Goal: Obtain resource: Download file/media

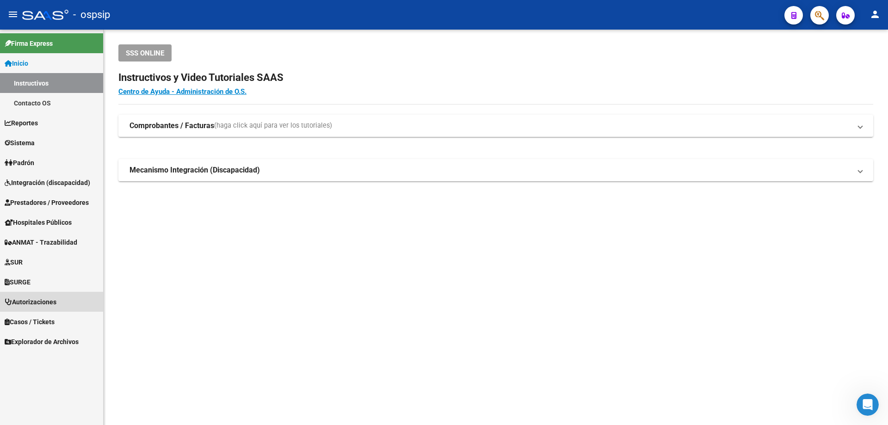
drag, startPoint x: 40, startPoint y: 301, endPoint x: 49, endPoint y: 296, distance: 9.9
click at [40, 301] on span "Autorizaciones" at bounding box center [31, 302] width 52 height 10
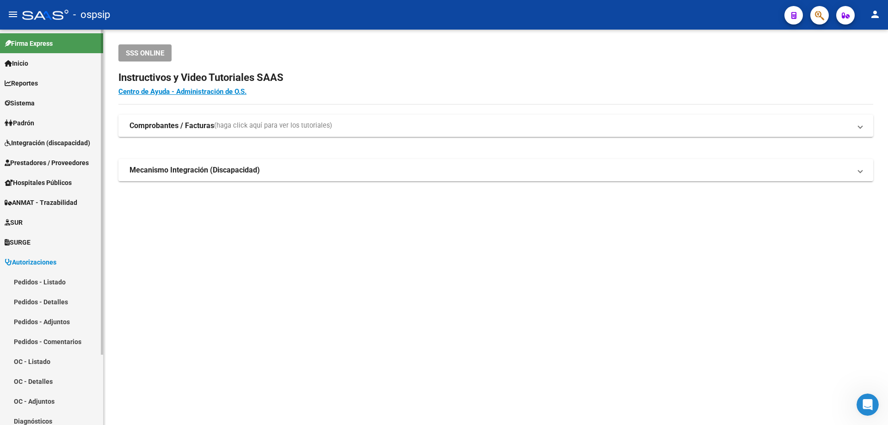
click at [38, 280] on link "Pedidos - Listado" at bounding box center [51, 282] width 103 height 20
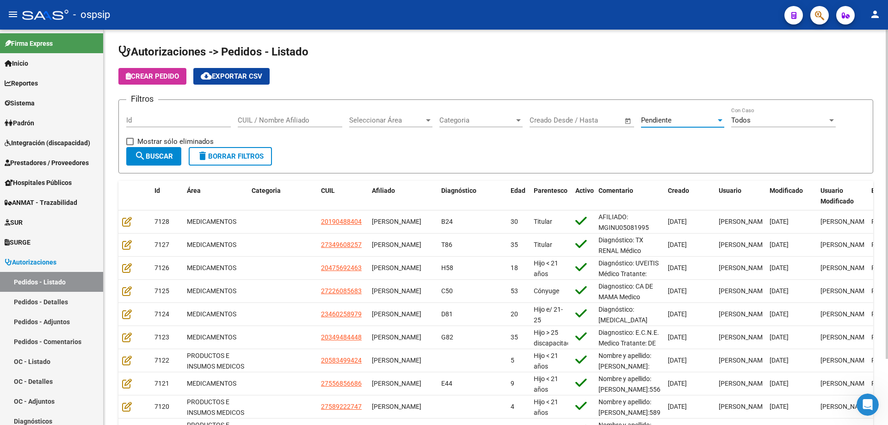
click at [661, 117] on span "Pendiente" at bounding box center [656, 120] width 31 height 8
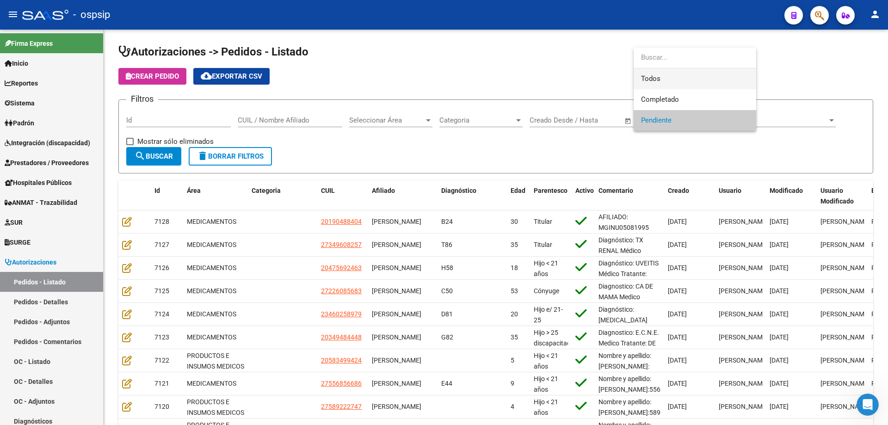
click at [672, 70] on span "Todos" at bounding box center [695, 78] width 108 height 21
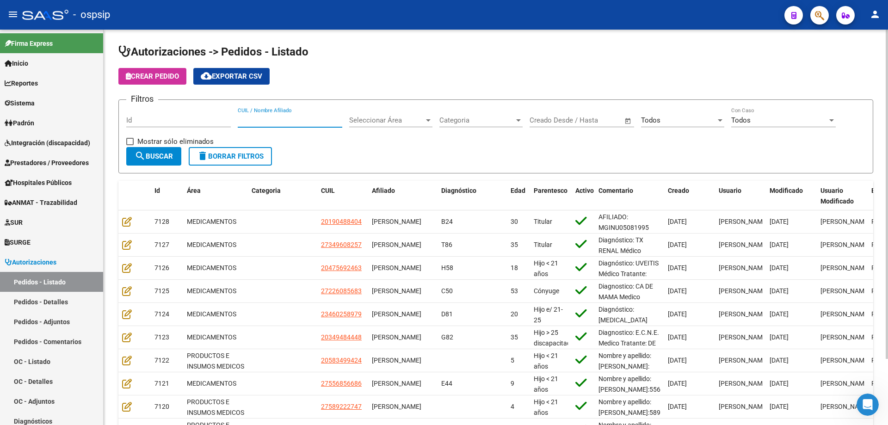
paste input "20141263456"
type input "20141263456"
click at [161, 154] on span "search Buscar" at bounding box center [154, 156] width 38 height 8
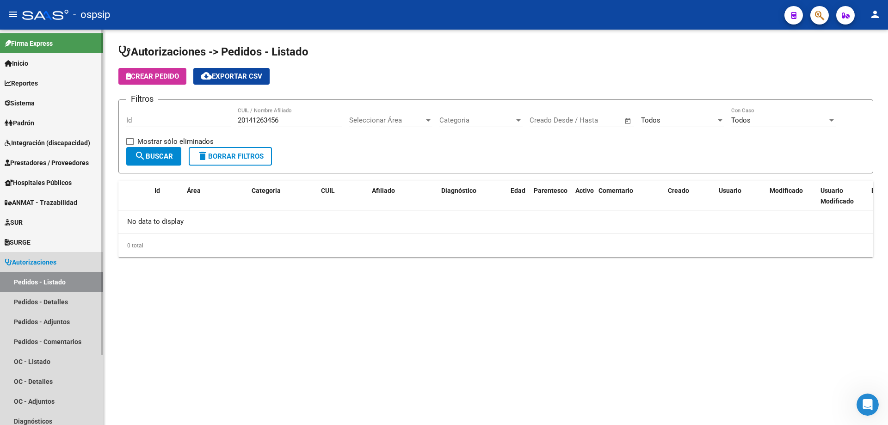
click at [35, 281] on link "Pedidos - Listado" at bounding box center [51, 282] width 103 height 20
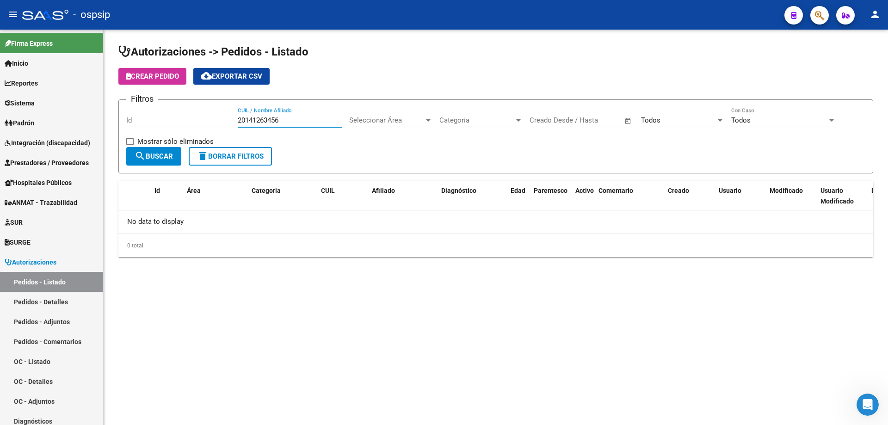
drag, startPoint x: 285, startPoint y: 120, endPoint x: 199, endPoint y: 126, distance: 86.3
click at [199, 126] on div "Filtros Id 20141263456 CUIL / Nombre Afiliado Seleccionar Área Seleccionar Área…" at bounding box center [495, 127] width 739 height 40
paste input "20312581478"
type input "20312581478"
click at [146, 151] on button "search Buscar" at bounding box center [153, 156] width 55 height 18
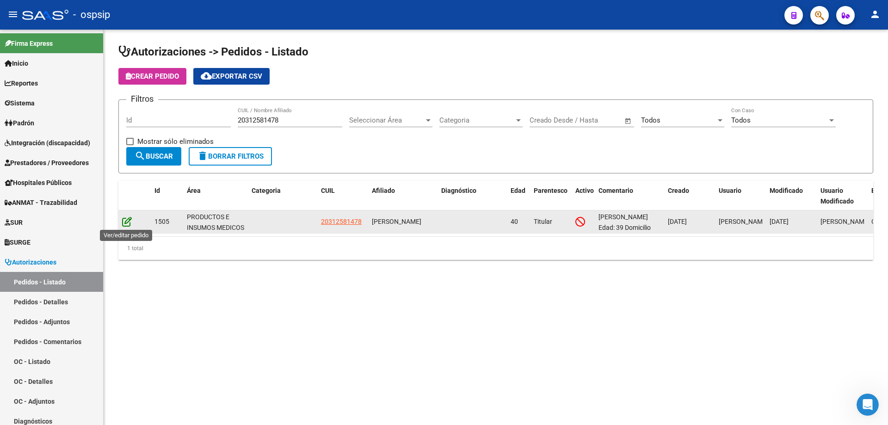
click at [125, 220] on icon at bounding box center [127, 221] width 10 height 10
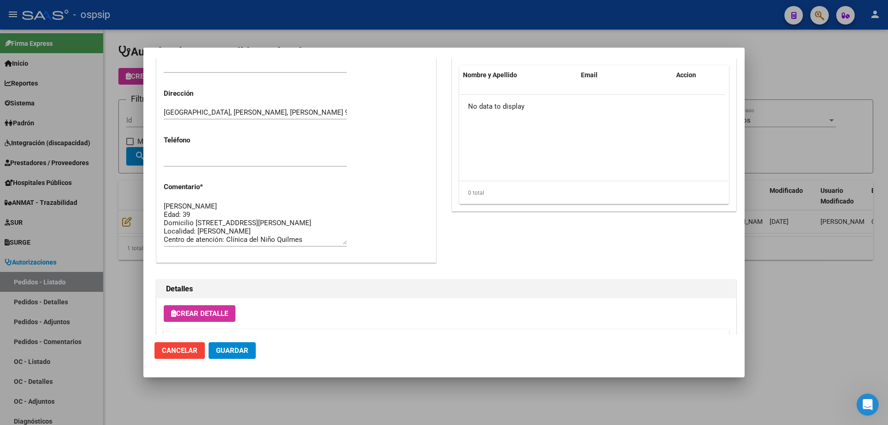
scroll to position [462, 0]
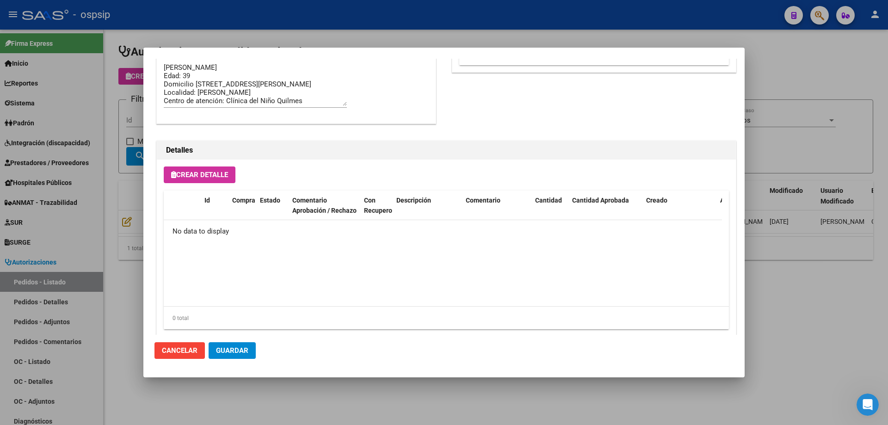
drag, startPoint x: 770, startPoint y: 296, endPoint x: 654, endPoint y: 76, distance: 249.1
click at [774, 295] on div at bounding box center [444, 212] width 888 height 425
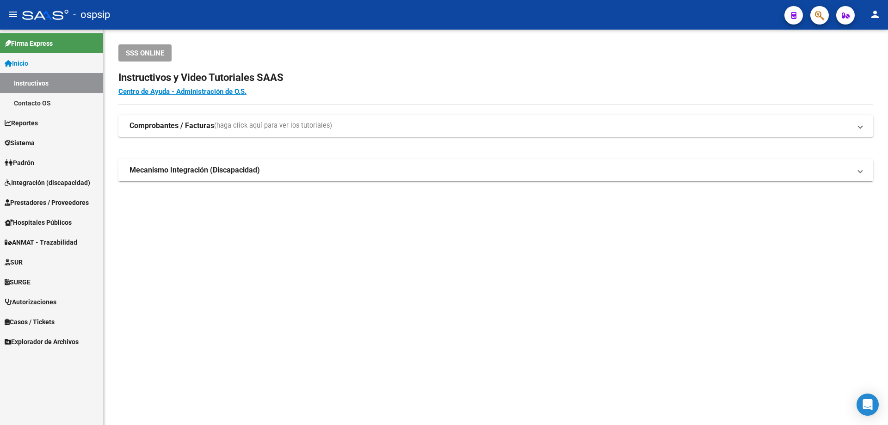
click at [31, 197] on link "Prestadores / Proveedores" at bounding box center [51, 202] width 103 height 20
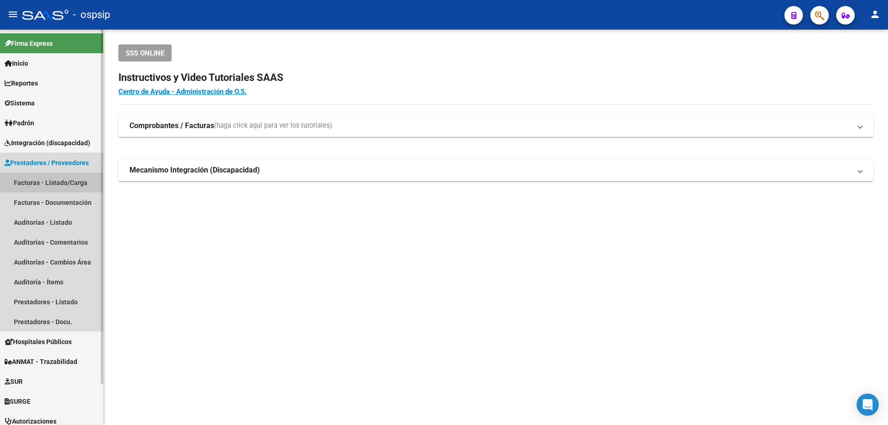
click at [33, 179] on link "Facturas - Listado/Carga" at bounding box center [51, 183] width 103 height 20
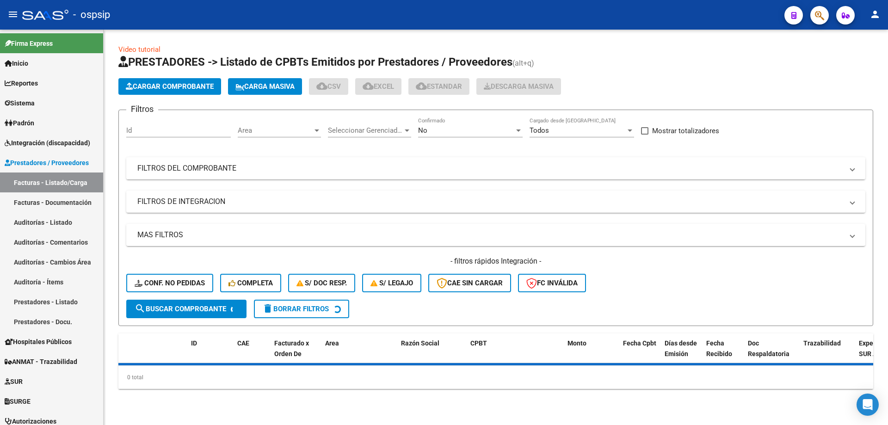
click at [463, 133] on div "No" at bounding box center [466, 130] width 96 height 8
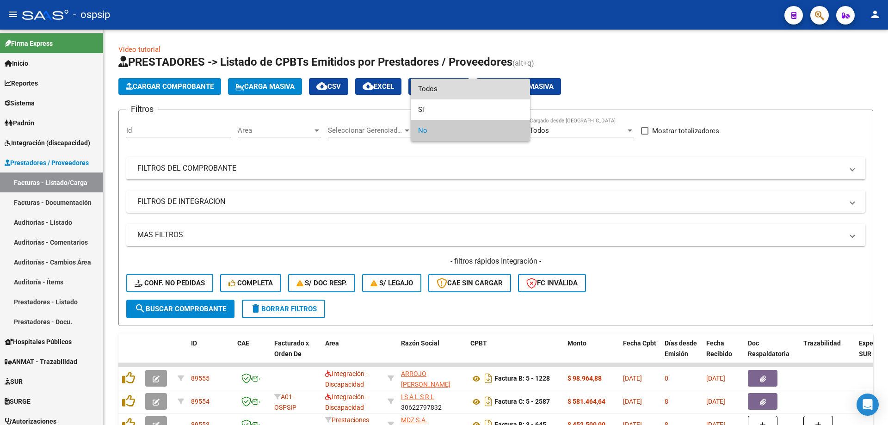
click at [459, 82] on span "Todos" at bounding box center [470, 89] width 105 height 21
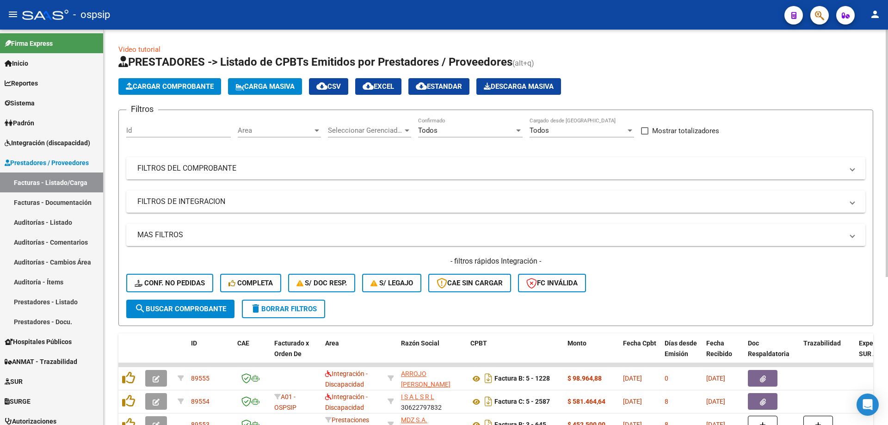
click at [208, 169] on mat-panel-title "FILTROS DEL COMPROBANTE" at bounding box center [490, 168] width 706 height 10
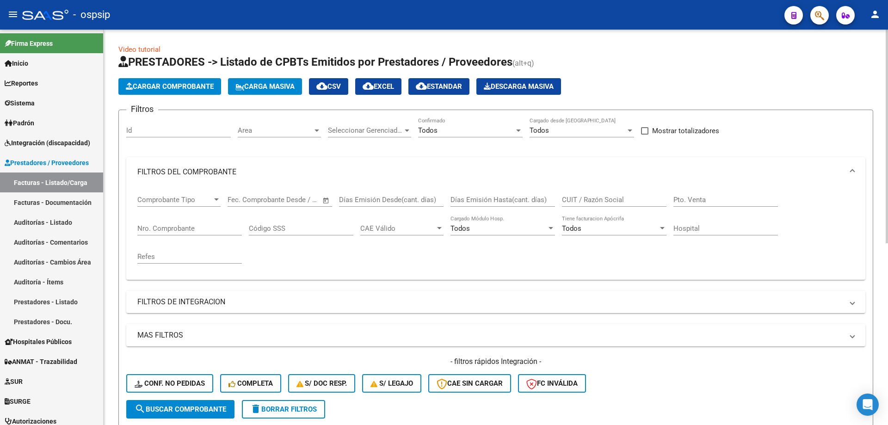
click at [166, 226] on input "Nro. Comprobante" at bounding box center [189, 228] width 105 height 8
click at [161, 226] on input "220055" at bounding box center [189, 228] width 105 height 8
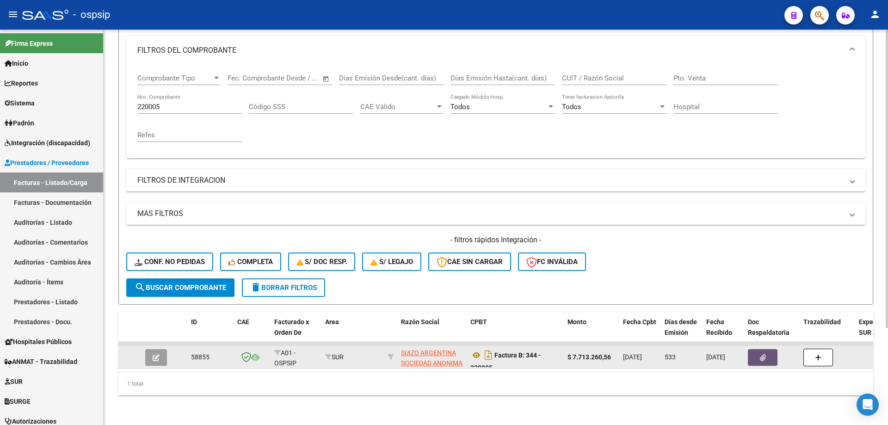
click at [770, 353] on button "button" at bounding box center [763, 357] width 30 height 17
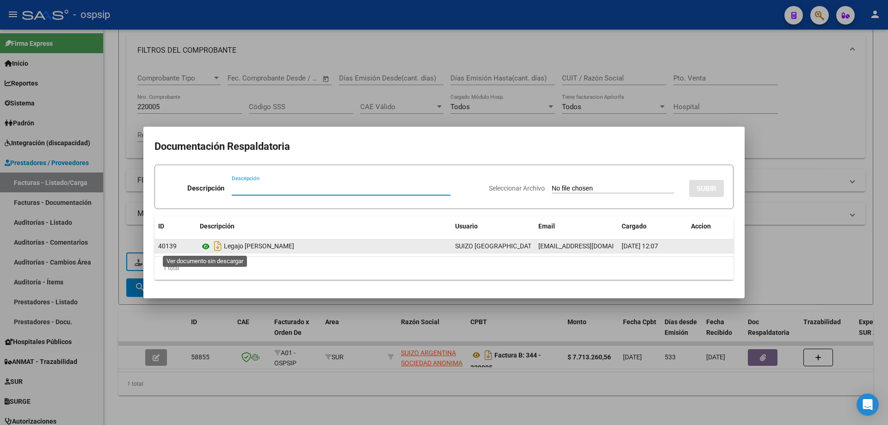
click at [207, 246] on icon at bounding box center [206, 246] width 12 height 11
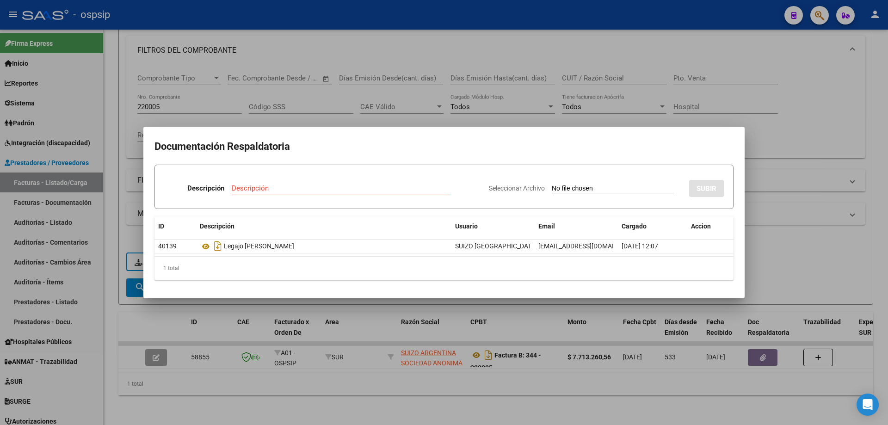
drag, startPoint x: 347, startPoint y: 117, endPoint x: 305, endPoint y: 117, distance: 42.5
click at [347, 117] on div at bounding box center [444, 212] width 888 height 425
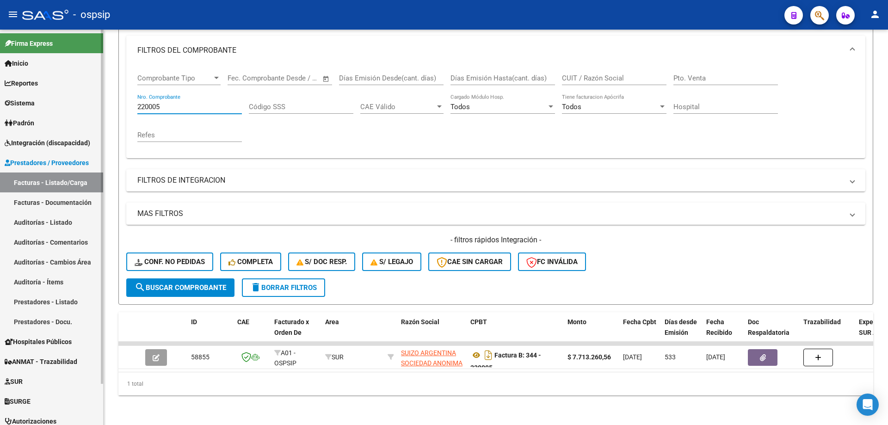
drag, startPoint x: 168, startPoint y: 96, endPoint x: 94, endPoint y: 100, distance: 74.6
click at [109, 102] on div "Video tutorial PRESTADORES -> Listado de CPBTs Emitidos por Prestadores / Prove…" at bounding box center [496, 166] width 784 height 517
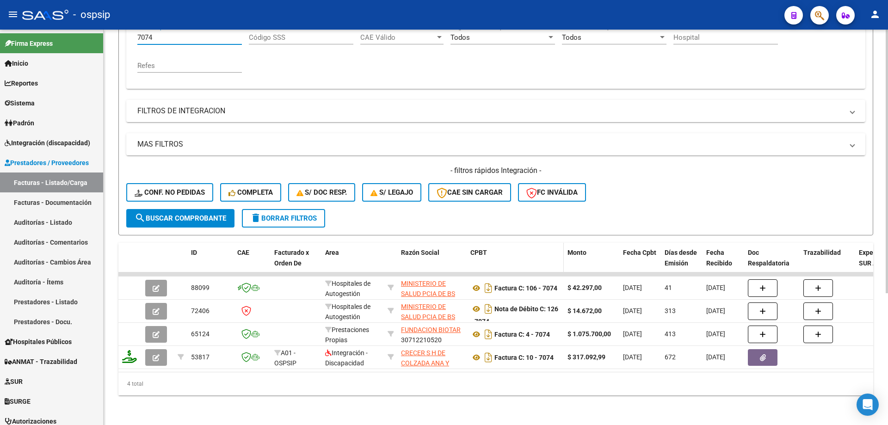
scroll to position [198, 0]
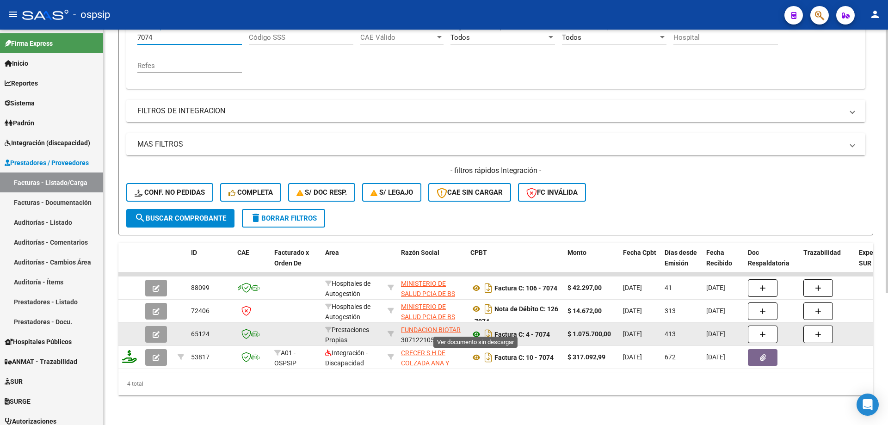
type input "7074"
click at [473, 329] on icon at bounding box center [476, 334] width 12 height 11
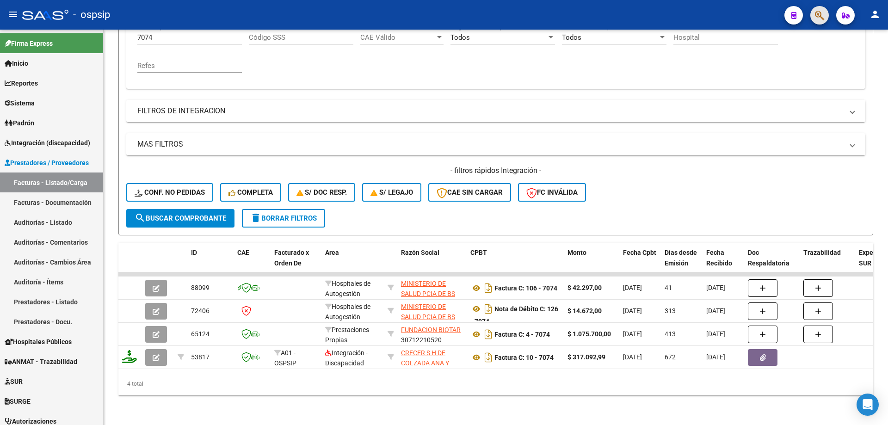
click at [813, 16] on button "button" at bounding box center [819, 15] width 18 height 18
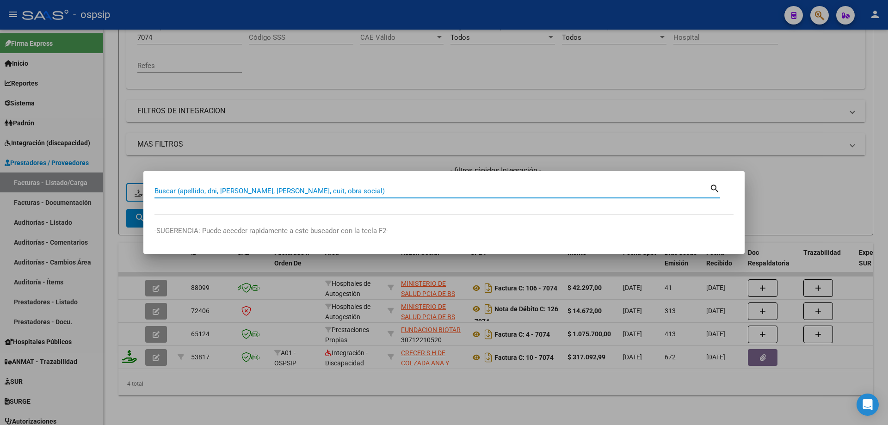
paste input "20388947309"
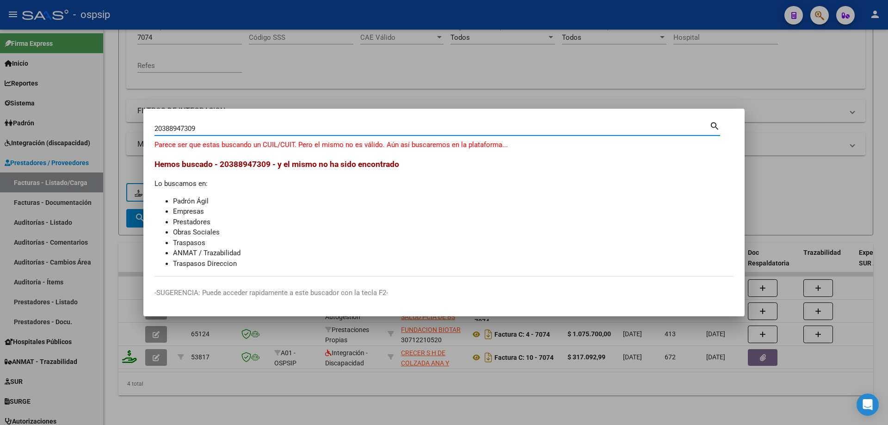
drag, startPoint x: 224, startPoint y: 131, endPoint x: 118, endPoint y: 145, distance: 106.8
click at [123, 144] on div "20388947309 [PERSON_NAME] (apellido, dni, cuil, [PERSON_NAME], cuit, obra socia…" at bounding box center [444, 212] width 888 height 425
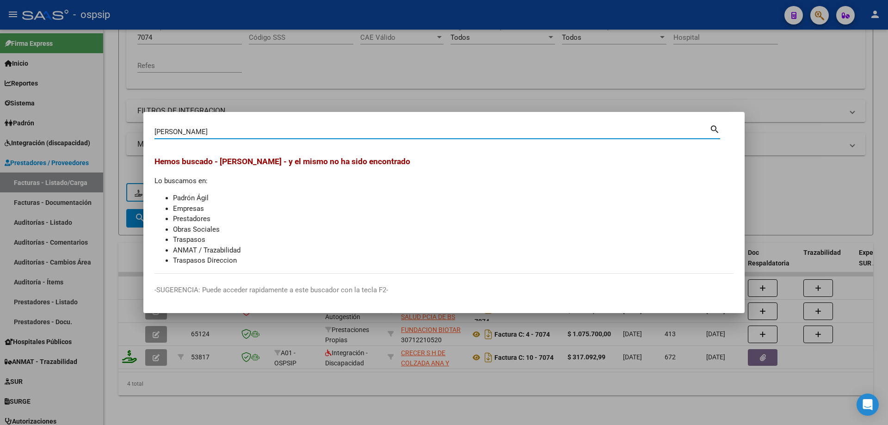
type input "[PERSON_NAME]"
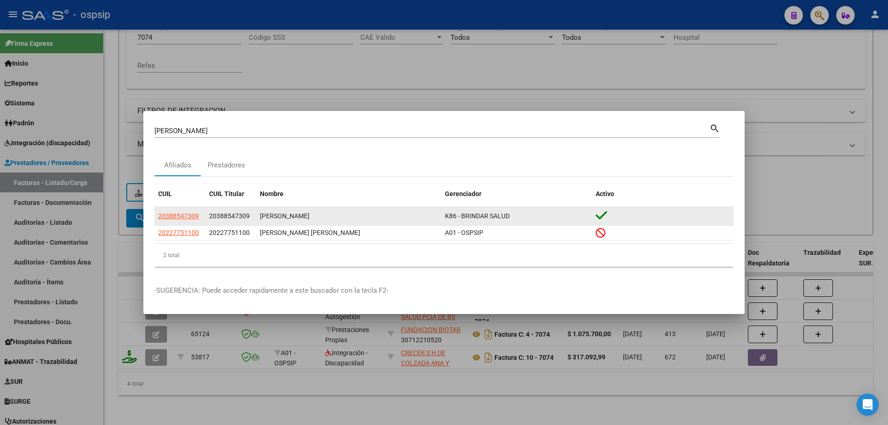
drag, startPoint x: 198, startPoint y: 215, endPoint x: 155, endPoint y: 215, distance: 43.5
click at [155, 215] on datatable-body-cell "20388547309" at bounding box center [179, 216] width 51 height 18
copy span "20388547309"
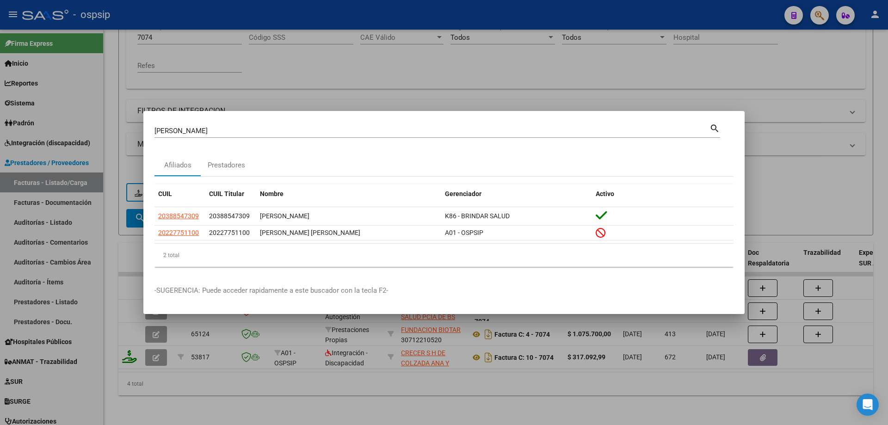
click at [756, 179] on div at bounding box center [444, 212] width 888 height 425
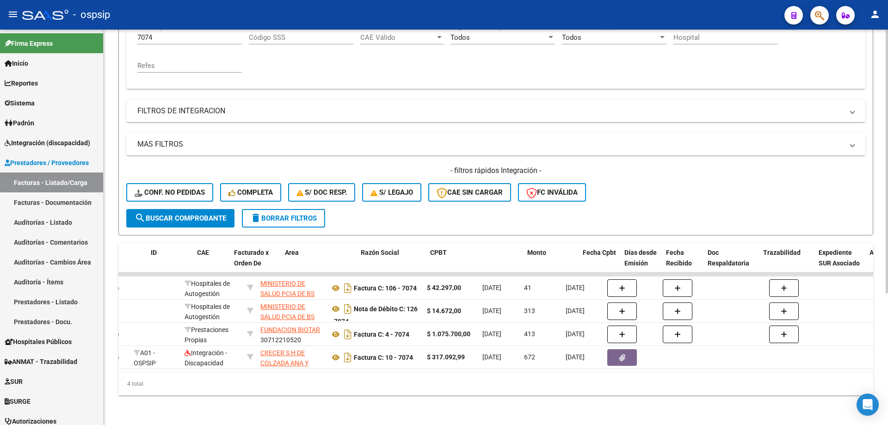
scroll to position [0, 0]
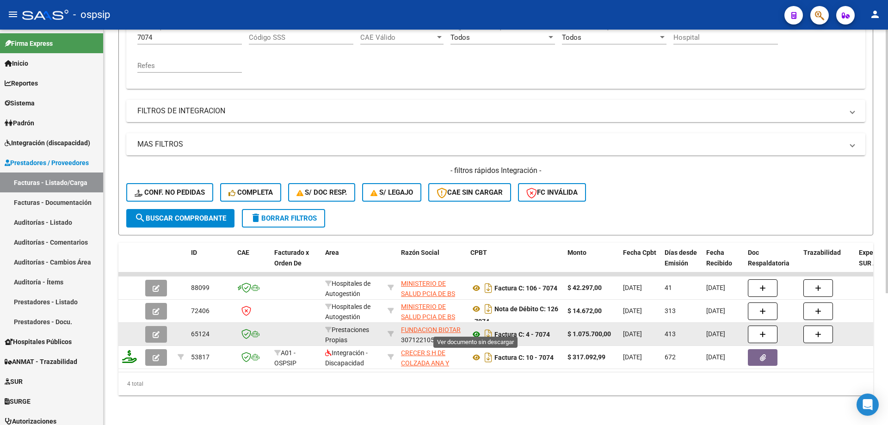
click at [474, 329] on icon at bounding box center [476, 334] width 12 height 11
